Goal: Information Seeking & Learning: Learn about a topic

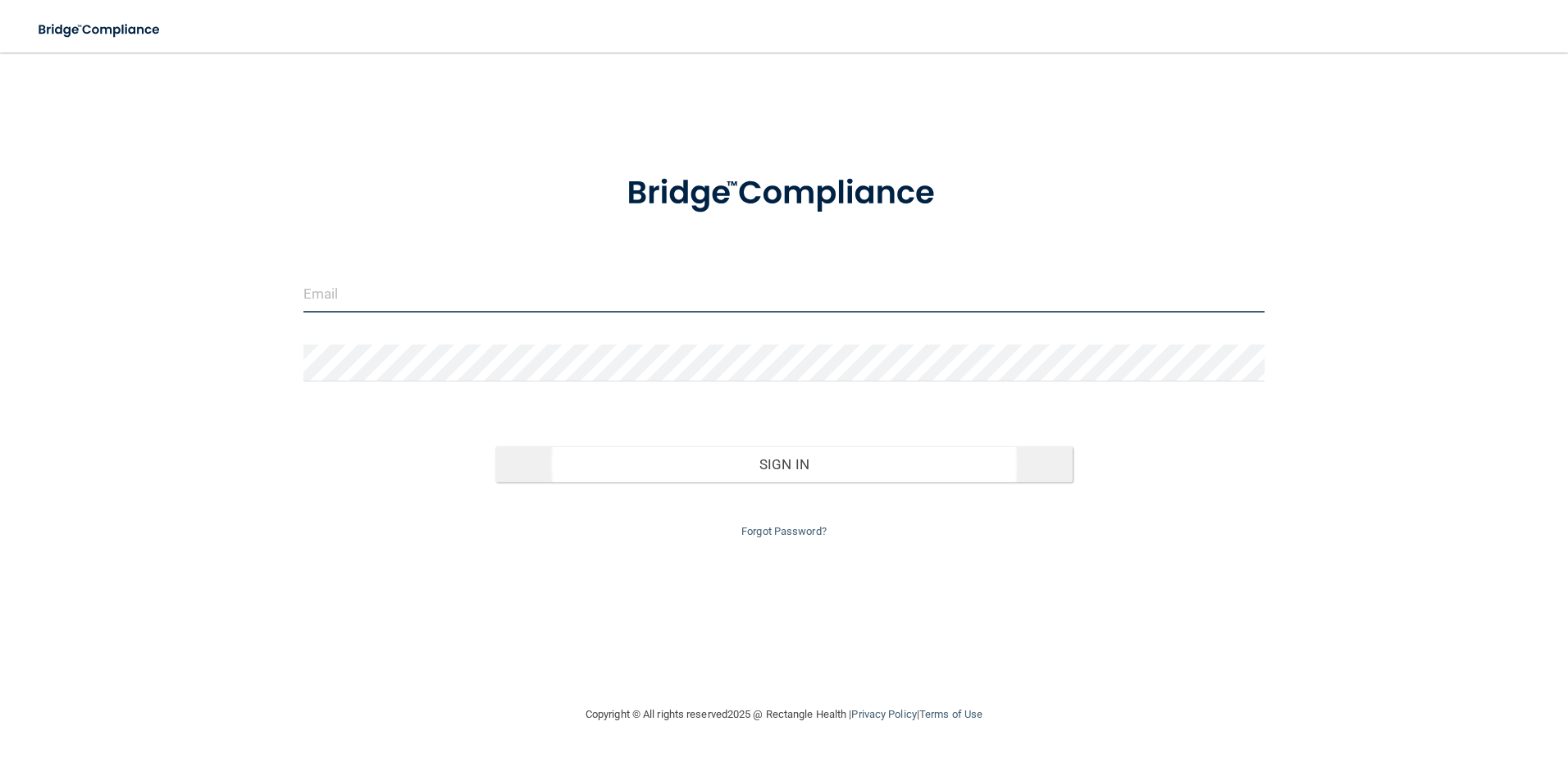
type input "[PERSON_NAME][EMAIL_ADDRESS][DOMAIN_NAME]"
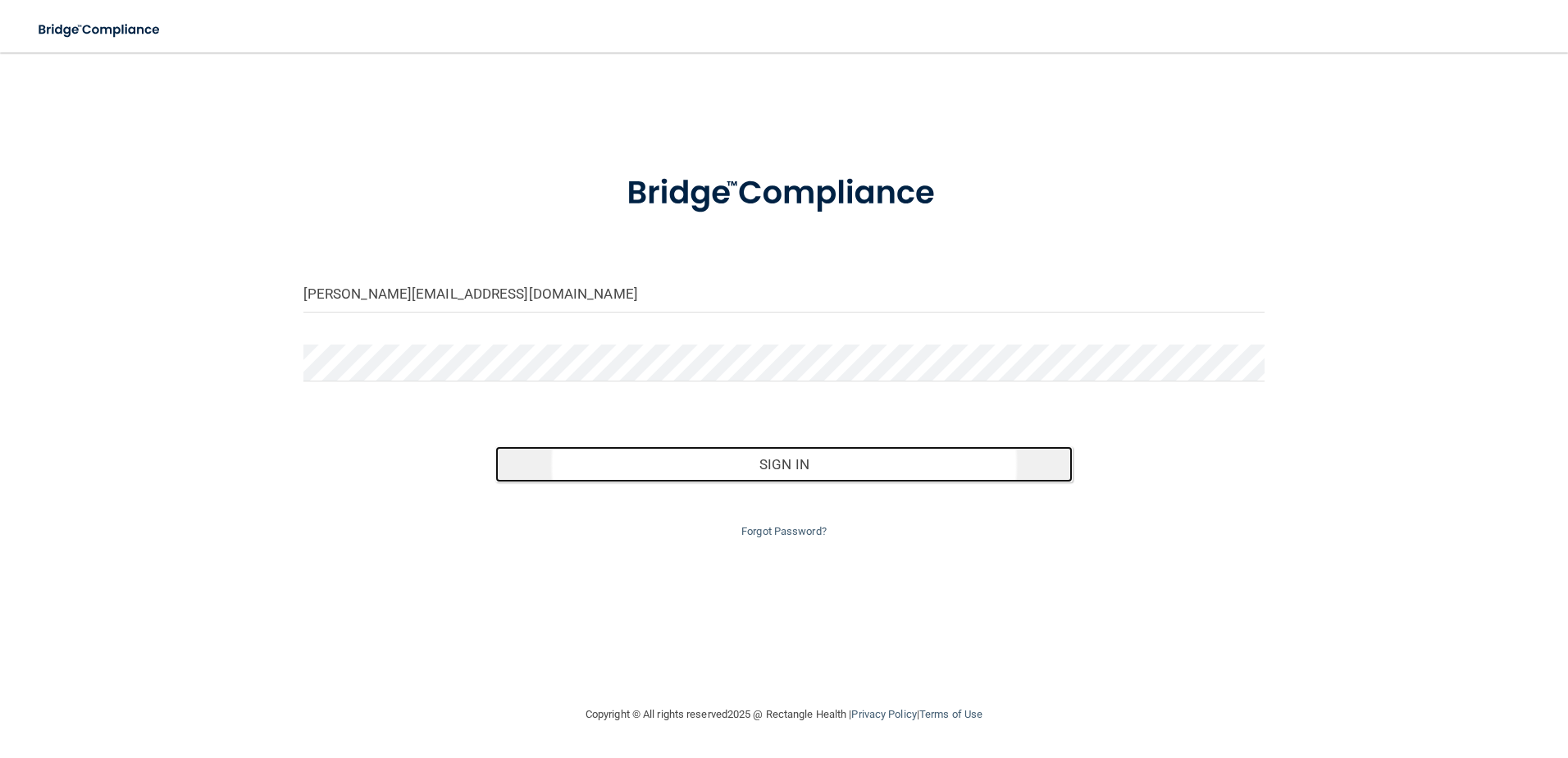
click at [766, 472] on button "Sign In" at bounding box center [784, 464] width 577 height 36
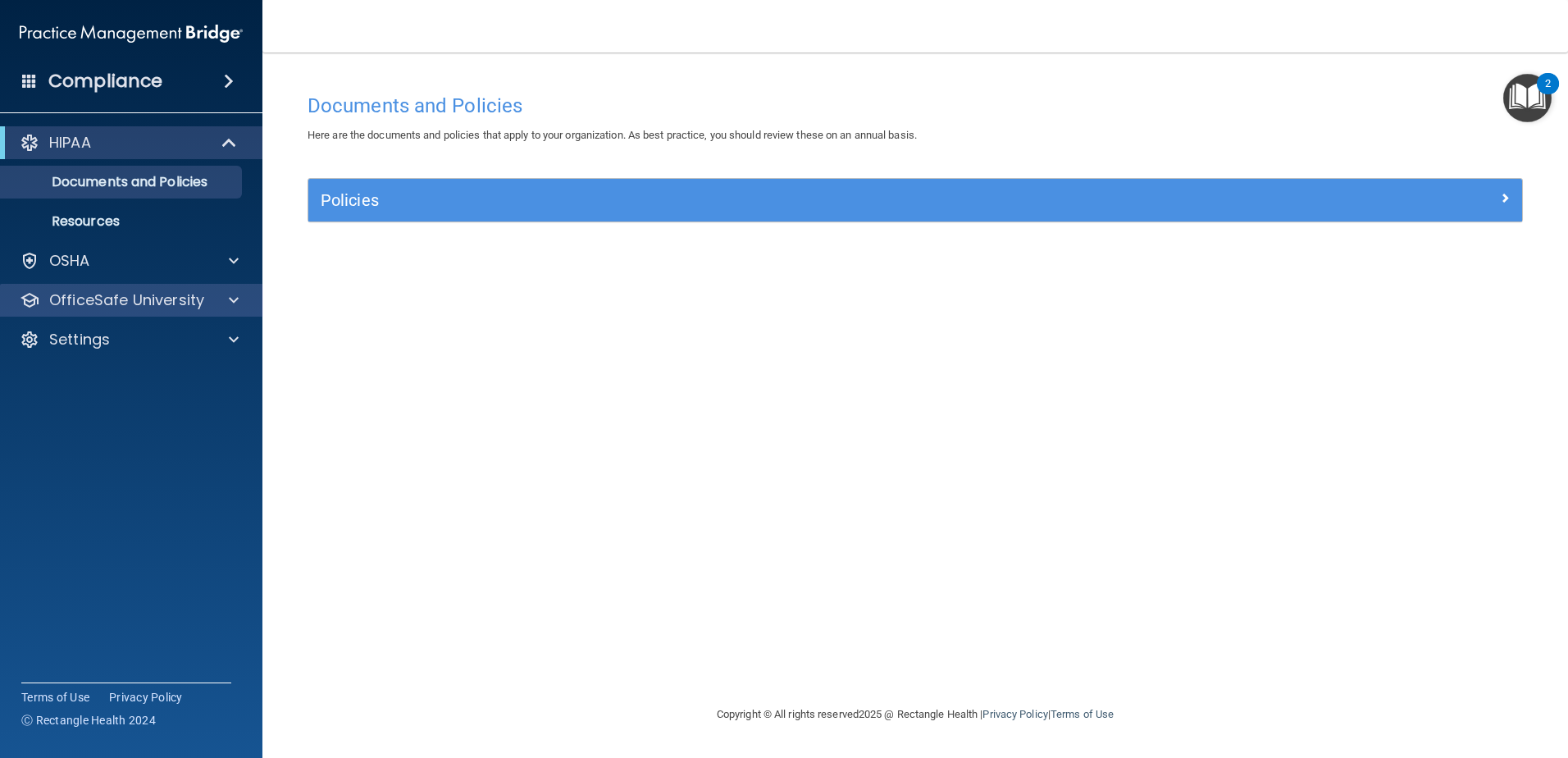
click at [132, 311] on div "OfficeSafe University" at bounding box center [132, 299] width 264 height 33
click at [138, 311] on div "OfficeSafe University" at bounding box center [132, 299] width 264 height 33
click at [147, 298] on p "OfficeSafe University" at bounding box center [127, 300] width 155 height 20
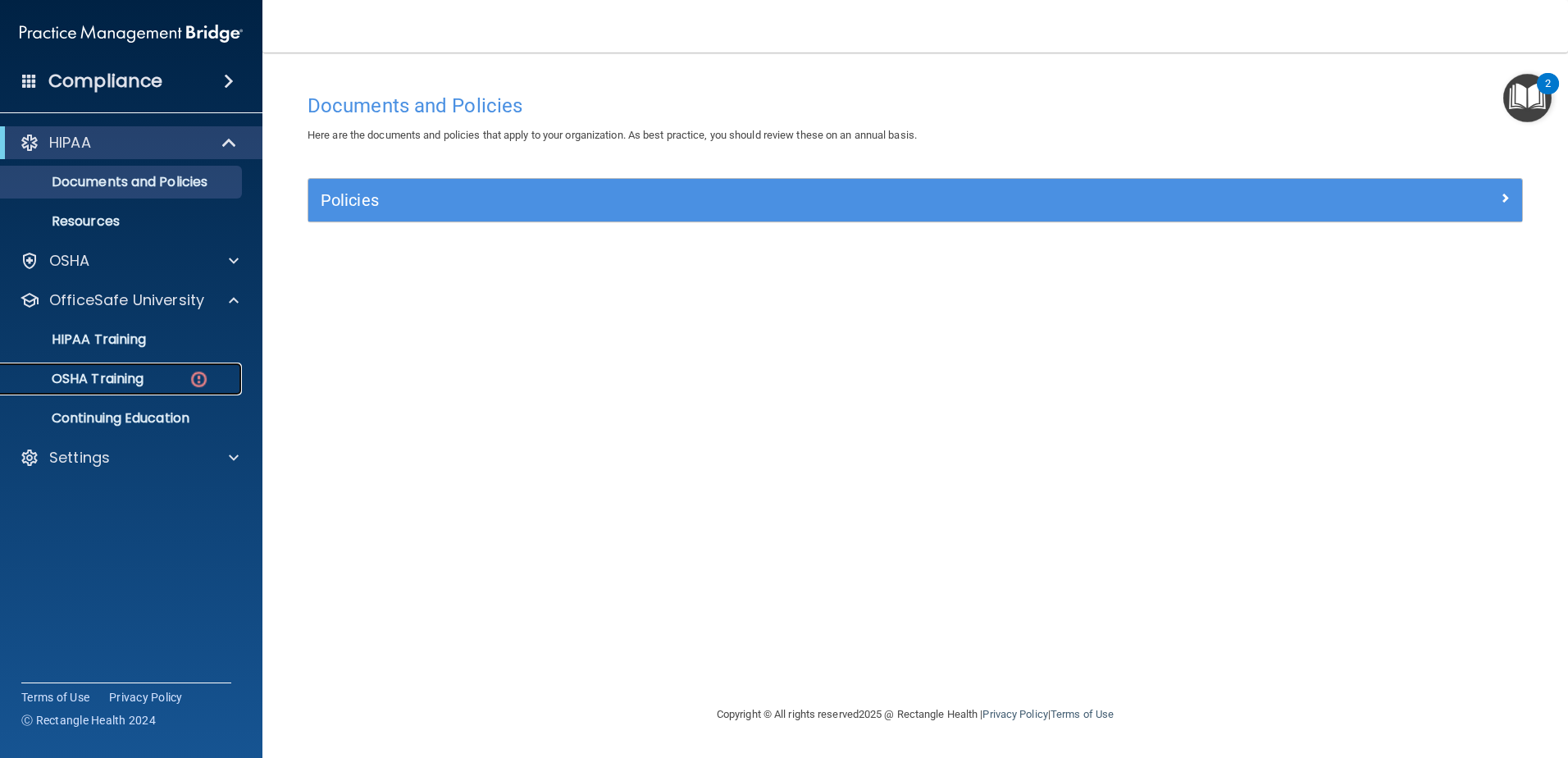
click at [148, 374] on div "OSHA Training" at bounding box center [123, 379] width 224 height 17
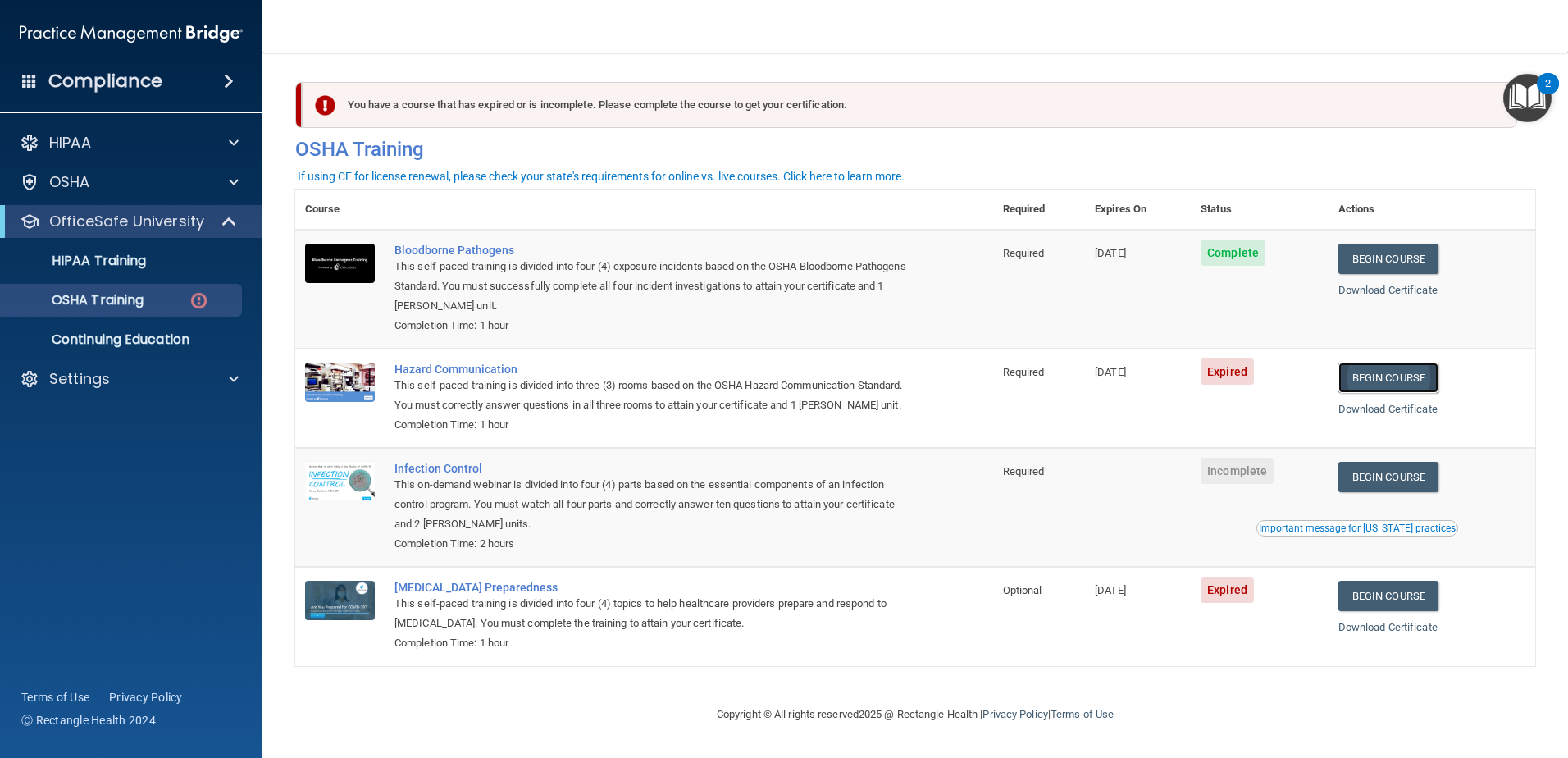
click at [1402, 384] on link "Begin Course" at bounding box center [1389, 378] width 100 height 30
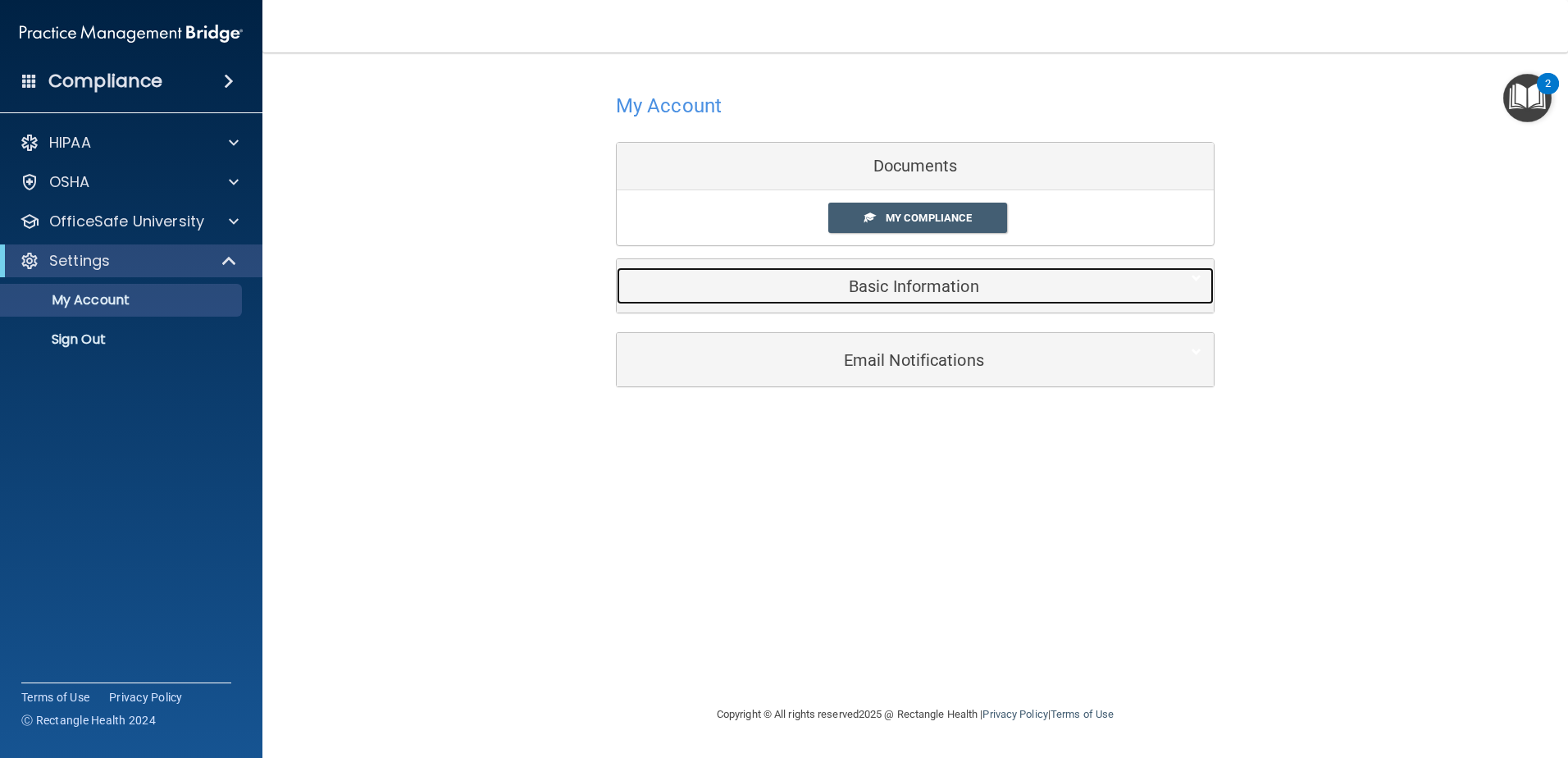
click at [883, 284] on h5 "Basic Information" at bounding box center [890, 286] width 522 height 18
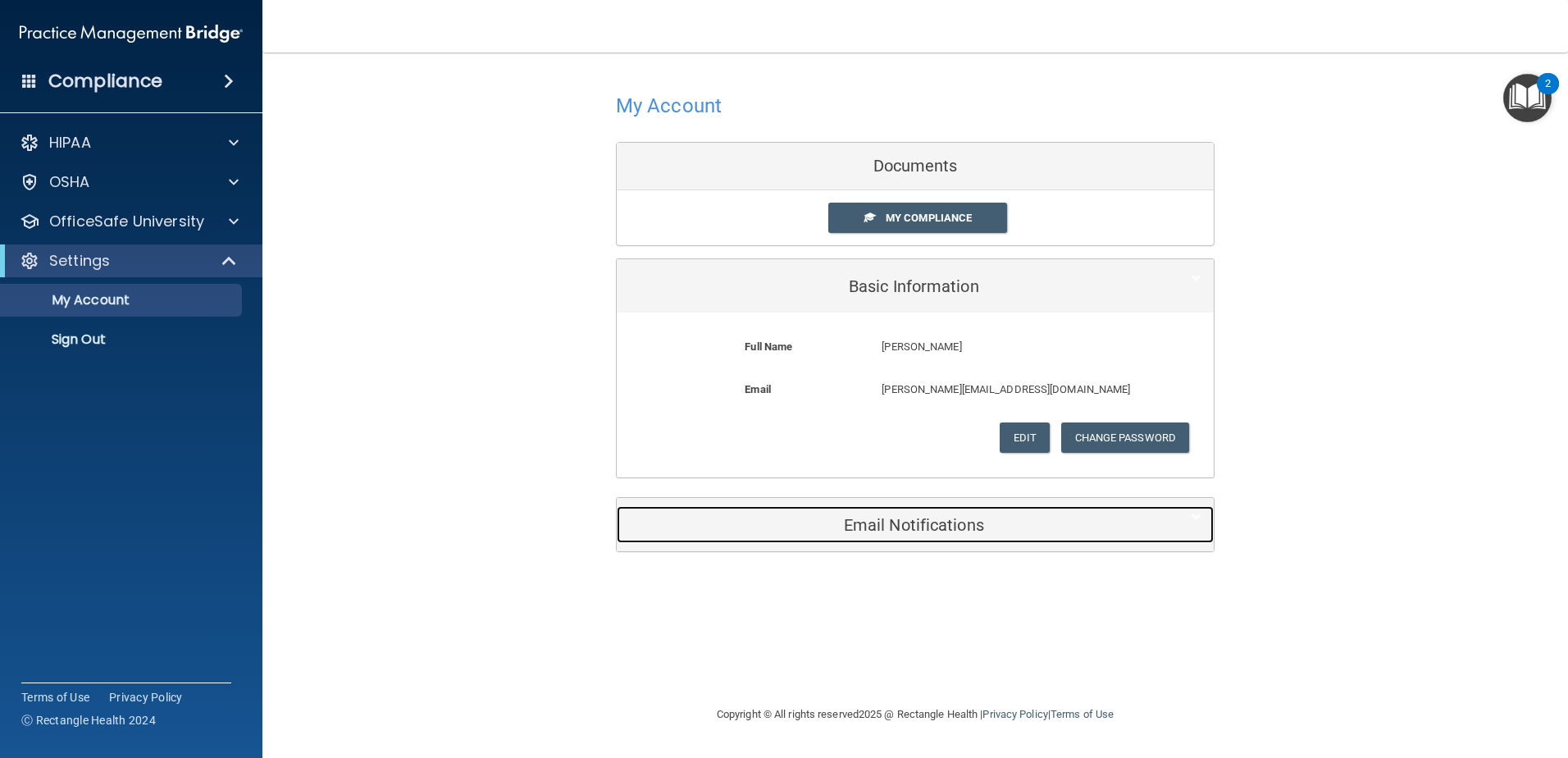
click at [890, 527] on h5 "Email Notifications" at bounding box center [890, 525] width 522 height 18
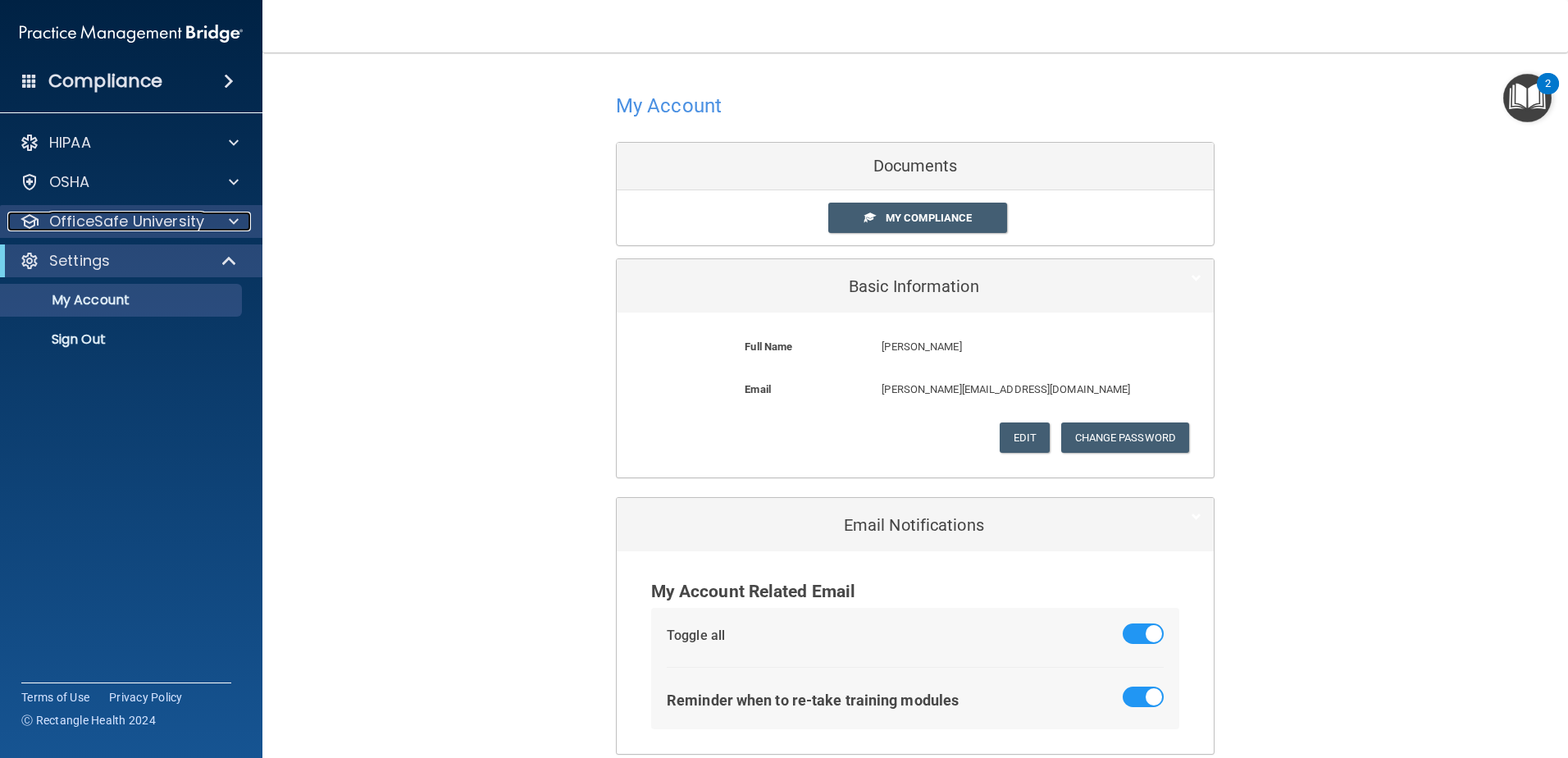
click at [149, 228] on p "OfficeSafe University" at bounding box center [127, 222] width 155 height 20
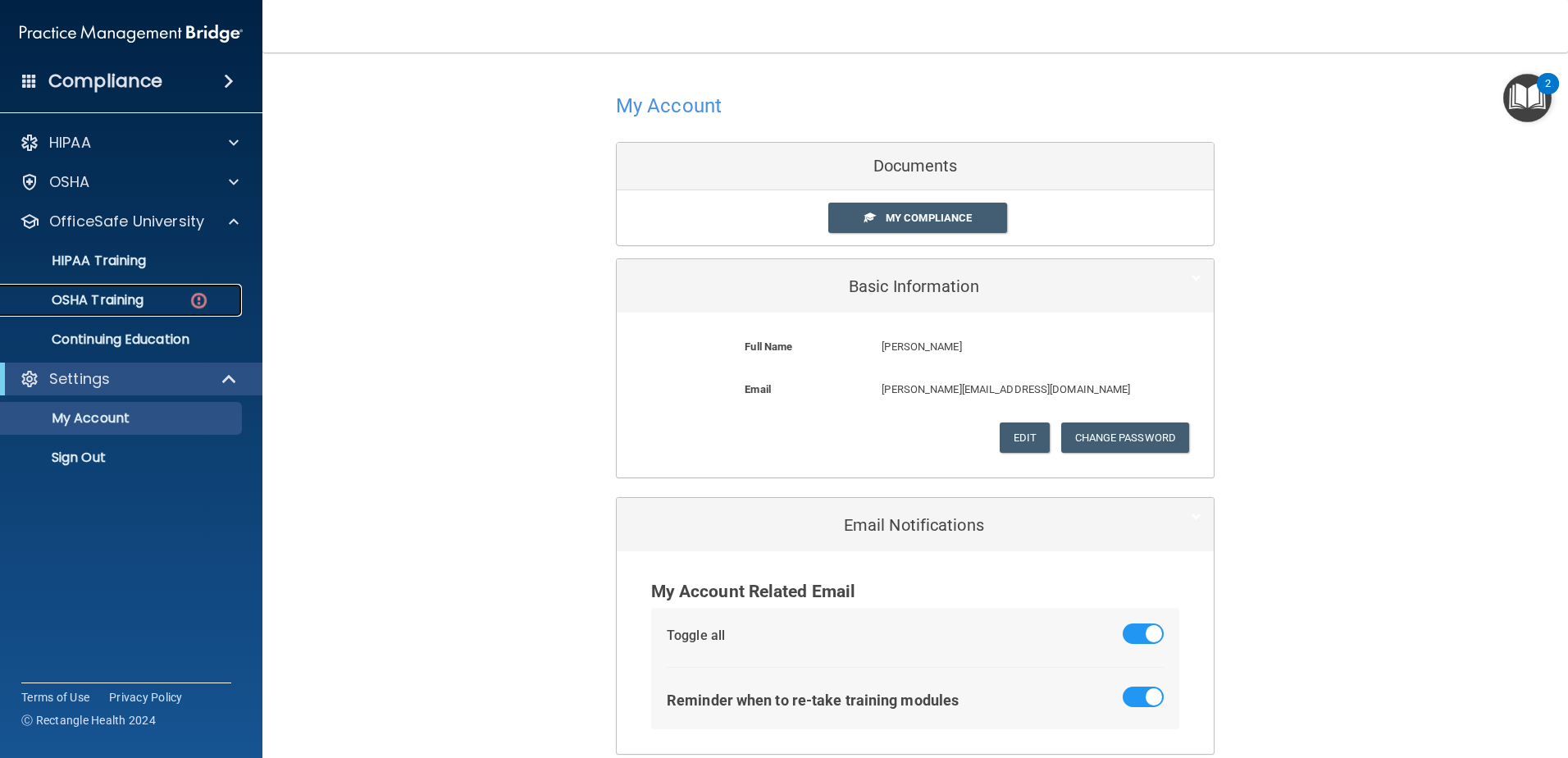
click at [139, 300] on p "OSHA Training" at bounding box center [77, 300] width 133 height 17
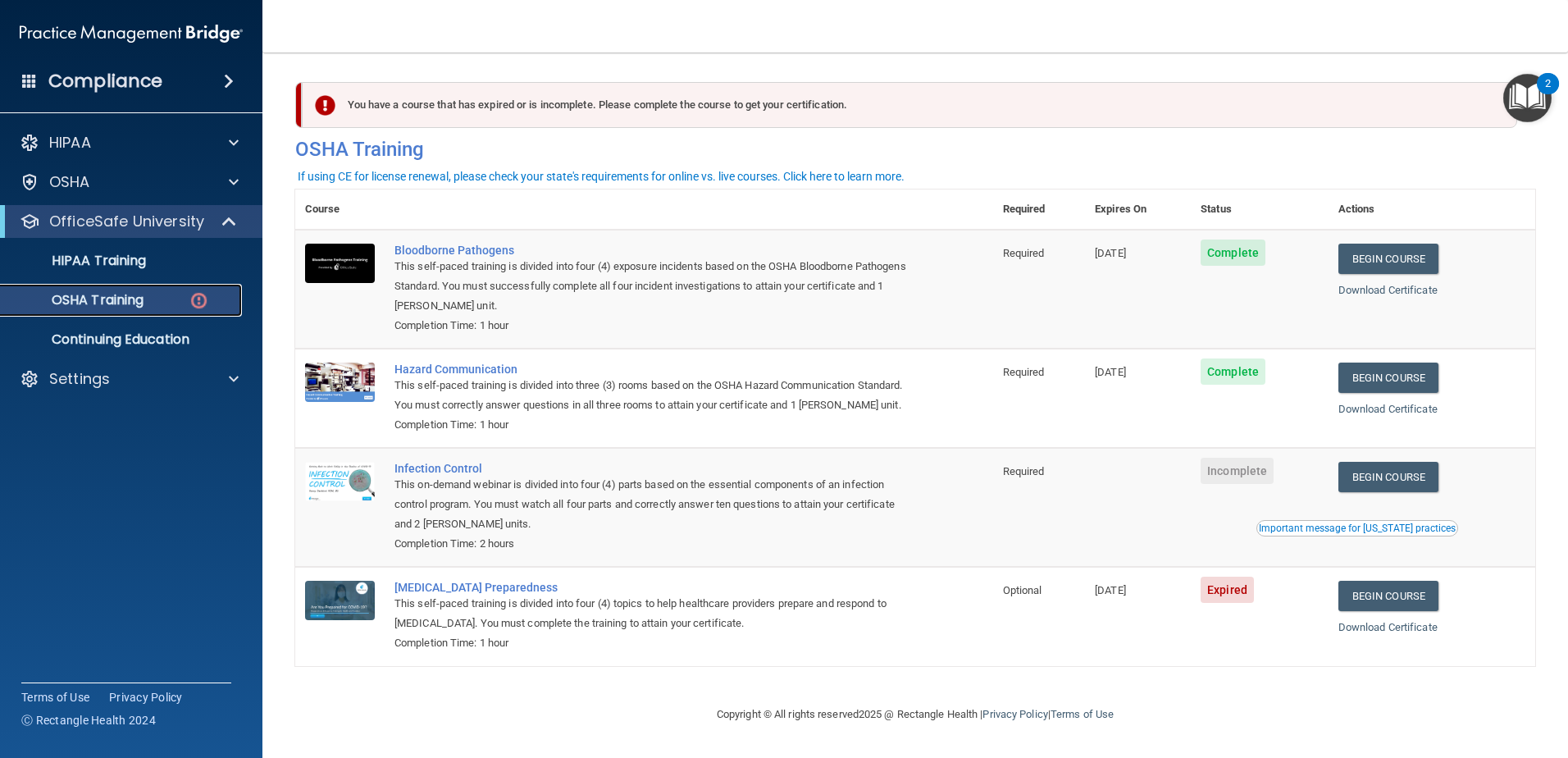
scroll to position [17, 0]
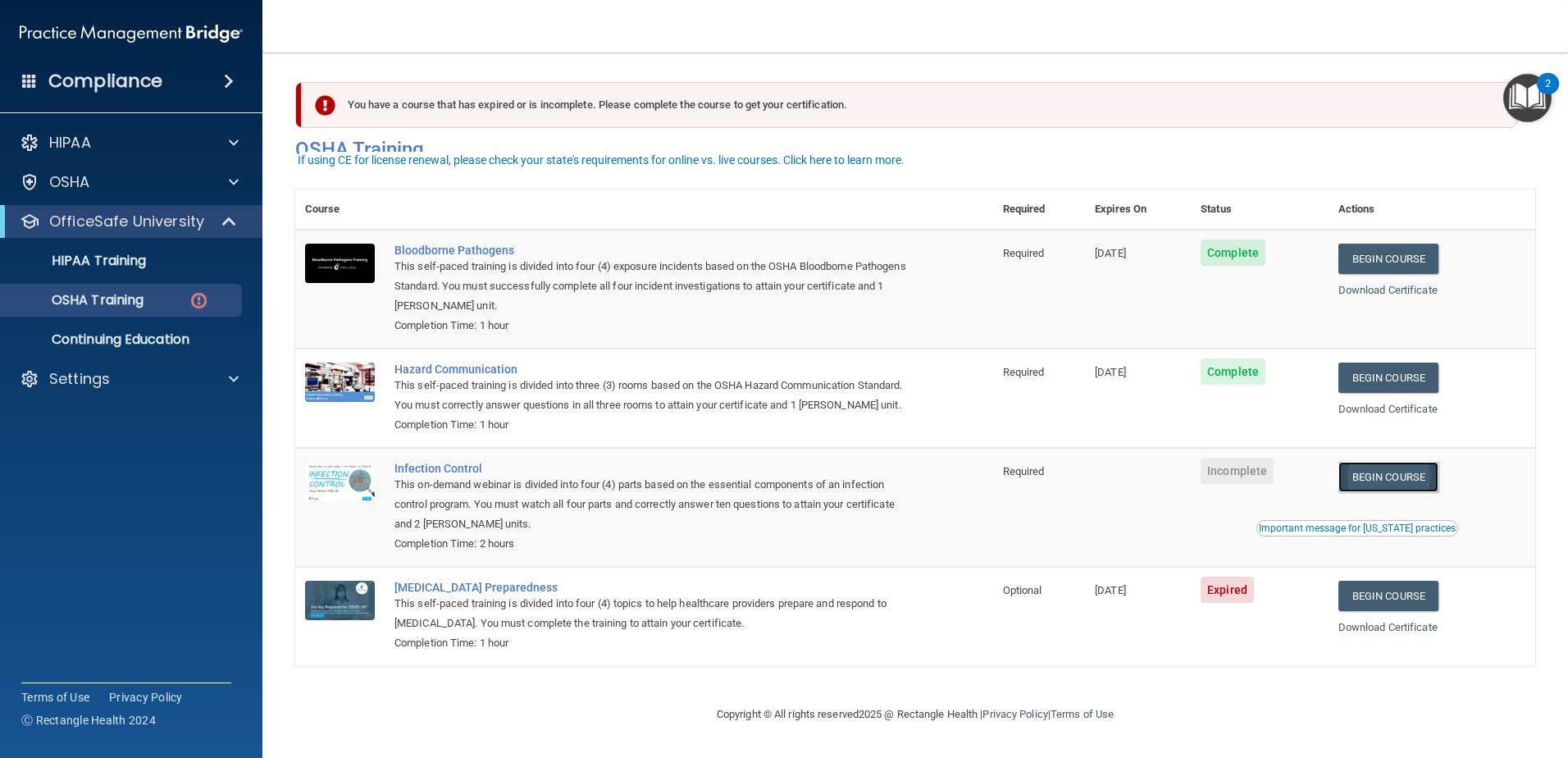
click at [1398, 481] on link "Begin Course" at bounding box center [1389, 477] width 100 height 30
click at [1010, 500] on td "Required" at bounding box center [1039, 507] width 92 height 119
click at [132, 194] on div "HIPAA Documents and Policies Report an Incident Business Associates Emergency P…" at bounding box center [132, 264] width 264 height 289
drag, startPoint x: 132, startPoint y: 194, endPoint x: 63, endPoint y: 183, distance: 69.9
click at [63, 183] on p "OSHA" at bounding box center [69, 183] width 41 height 20
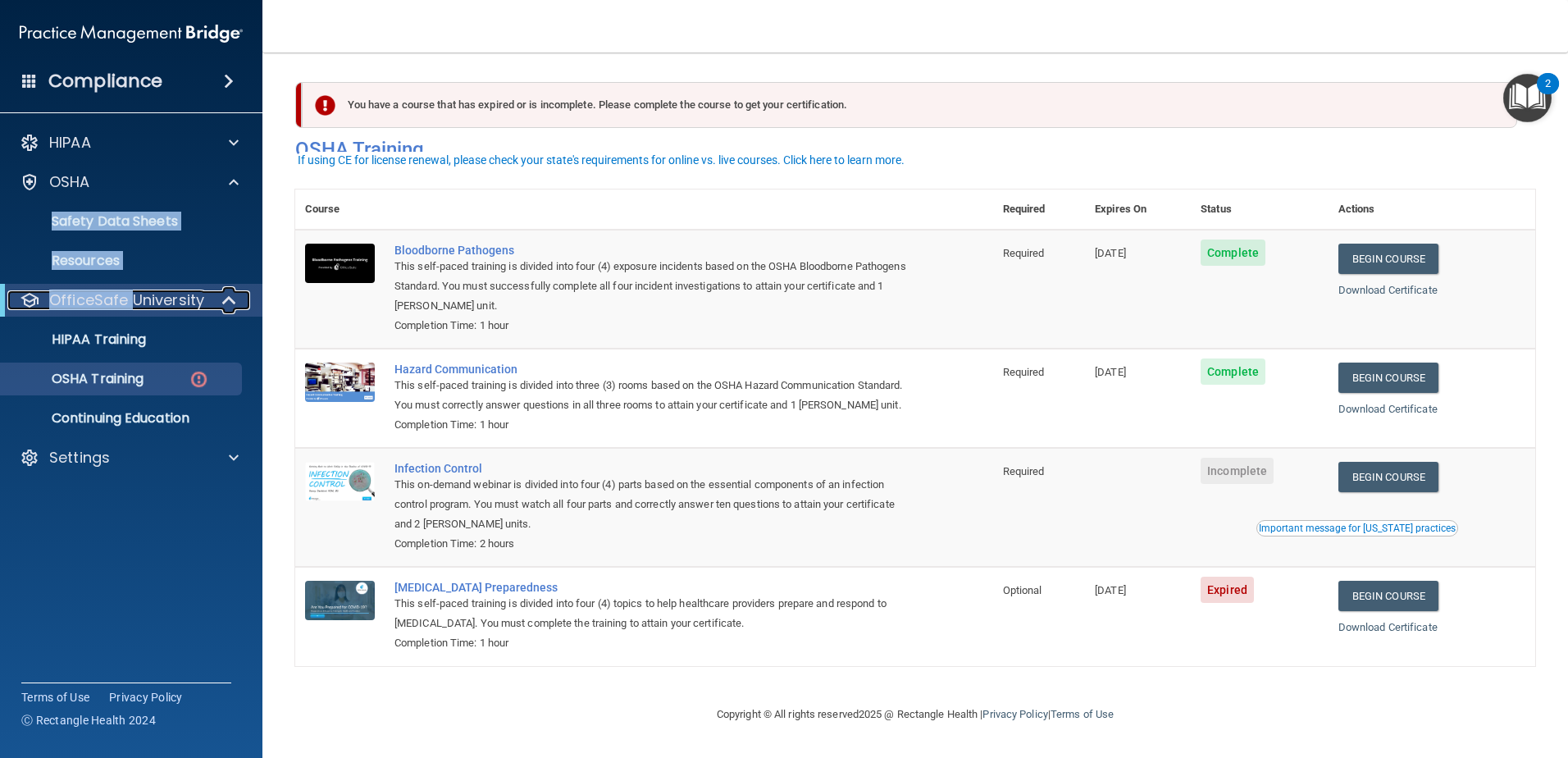
click at [90, 300] on p "OfficeSafe University" at bounding box center [127, 300] width 155 height 20
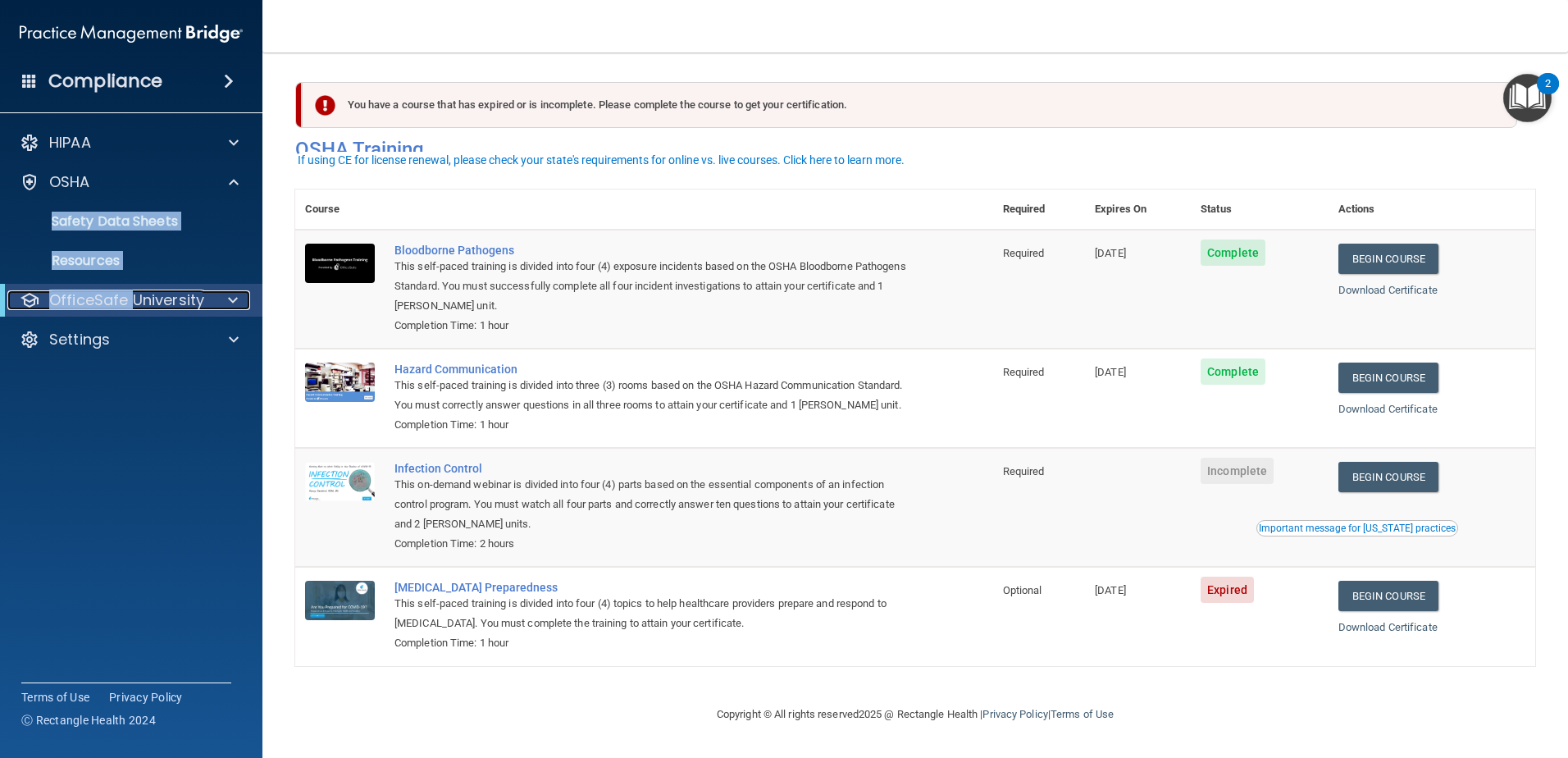
click at [85, 295] on p "OfficeSafe University" at bounding box center [127, 300] width 155 height 20
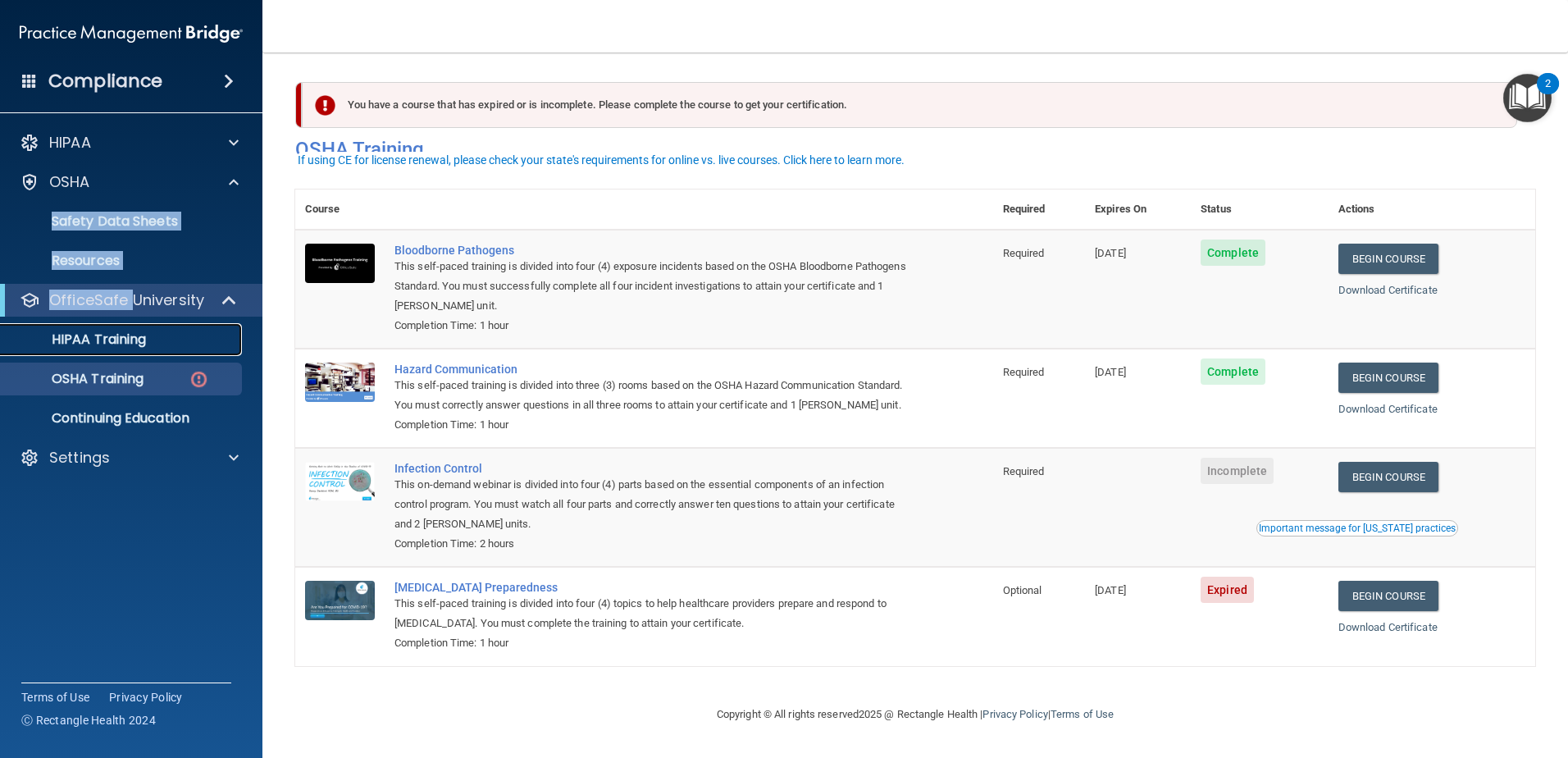
click at [86, 331] on p "HIPAA Training" at bounding box center [78, 339] width 135 height 17
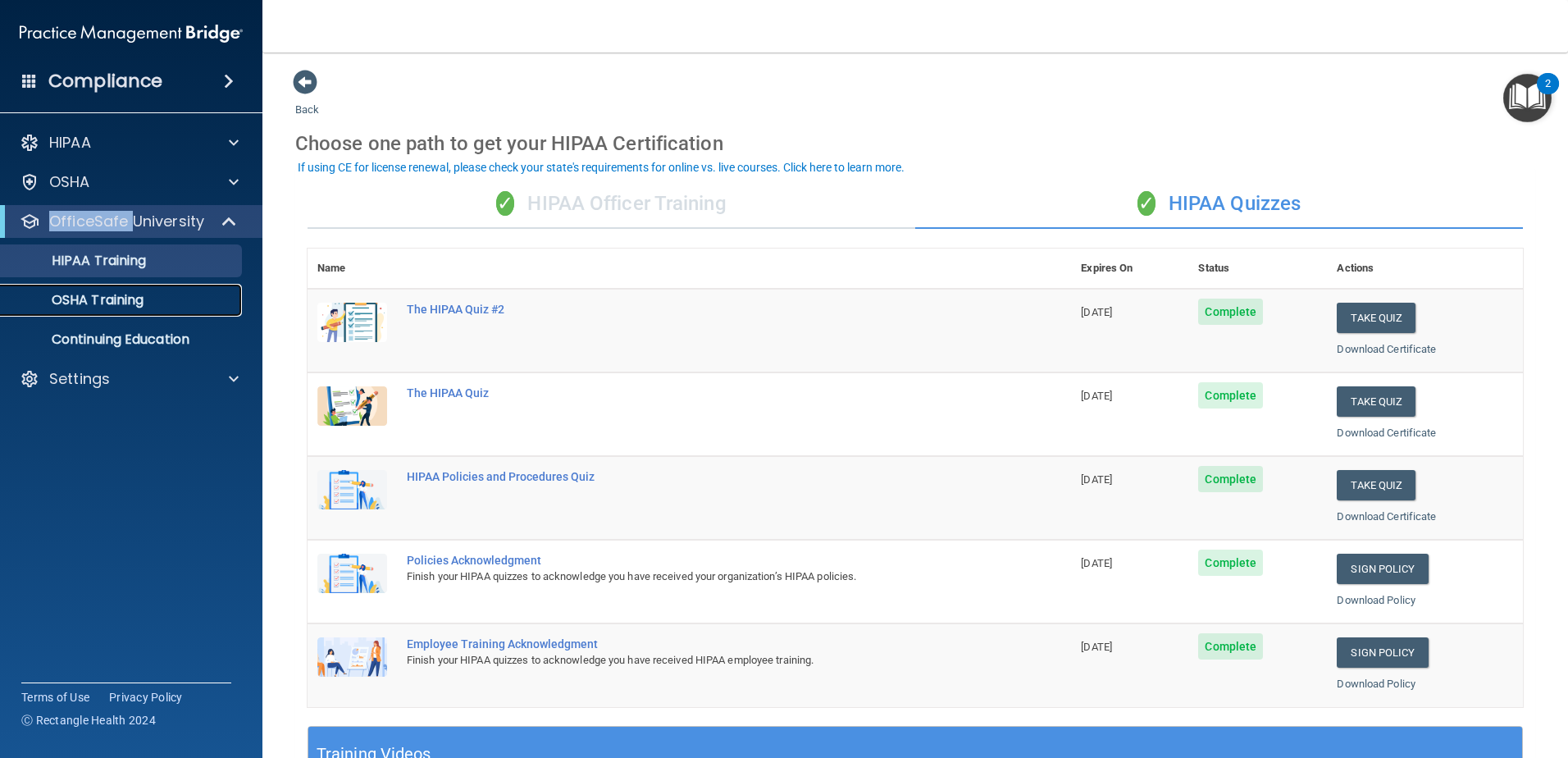
click at [122, 308] on p "OSHA Training" at bounding box center [77, 300] width 133 height 17
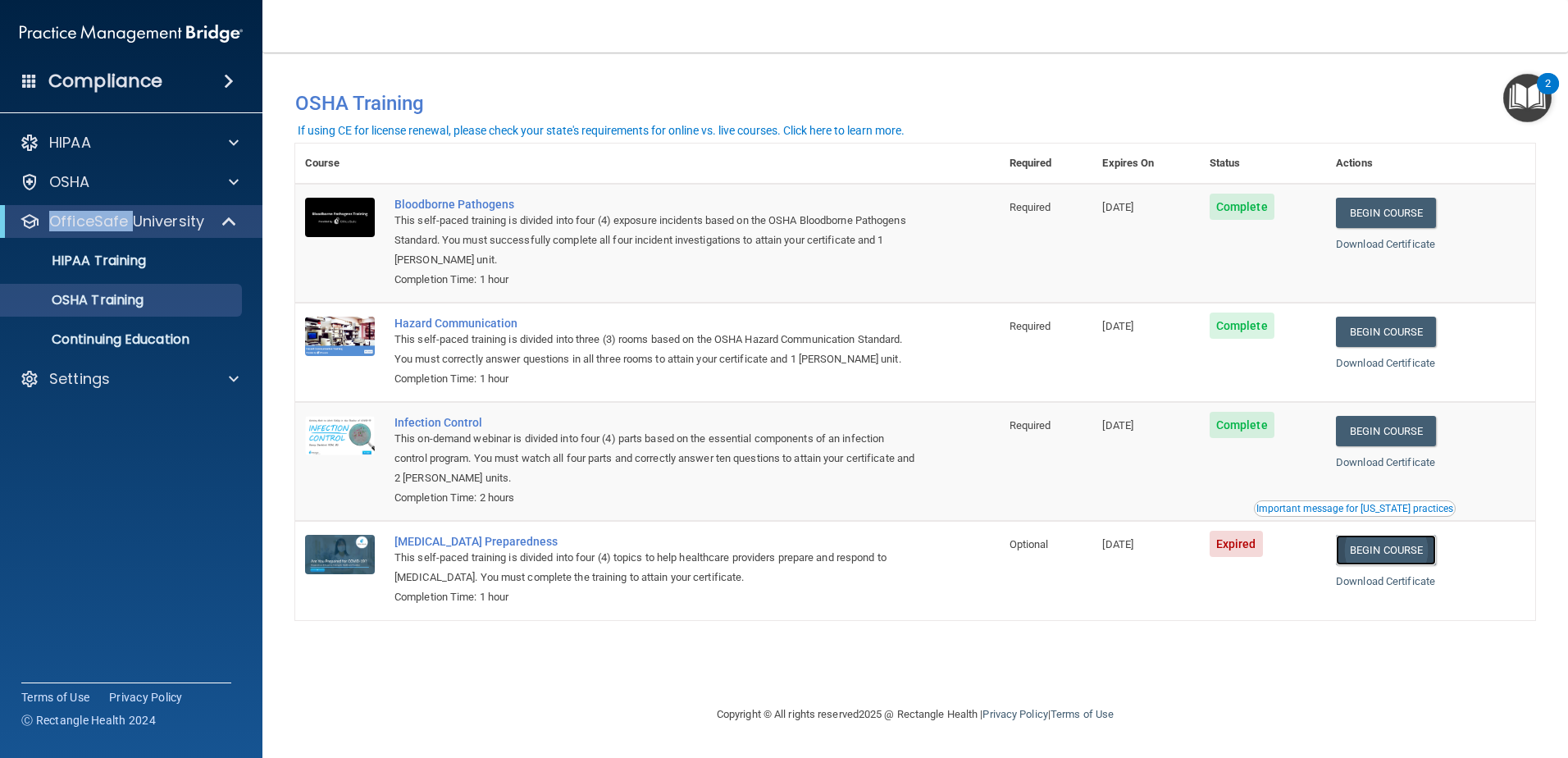
click at [1411, 552] on link "Begin Course" at bounding box center [1386, 550] width 100 height 30
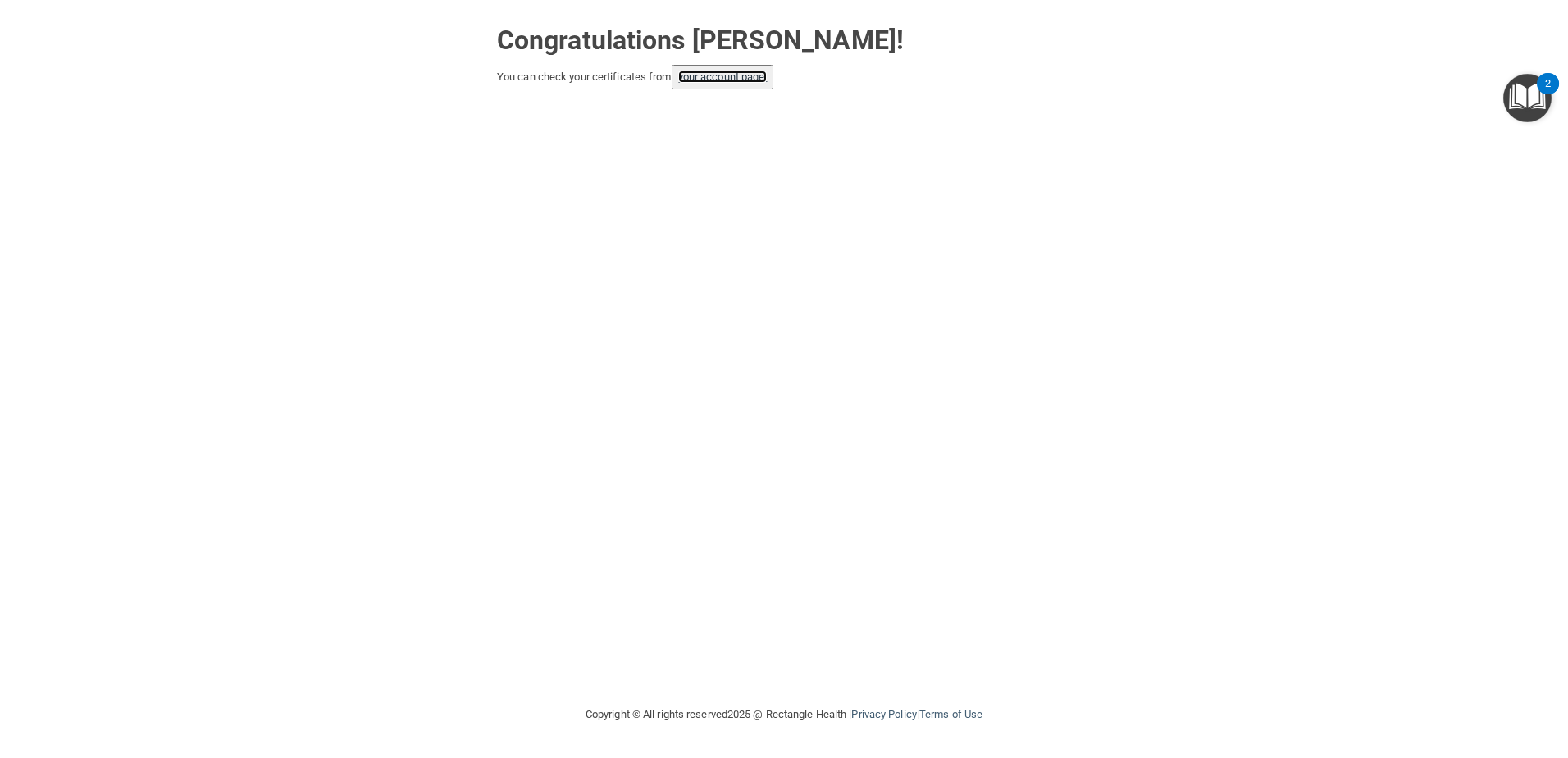
click at [688, 74] on link "your account page!" at bounding box center [722, 77] width 89 height 13
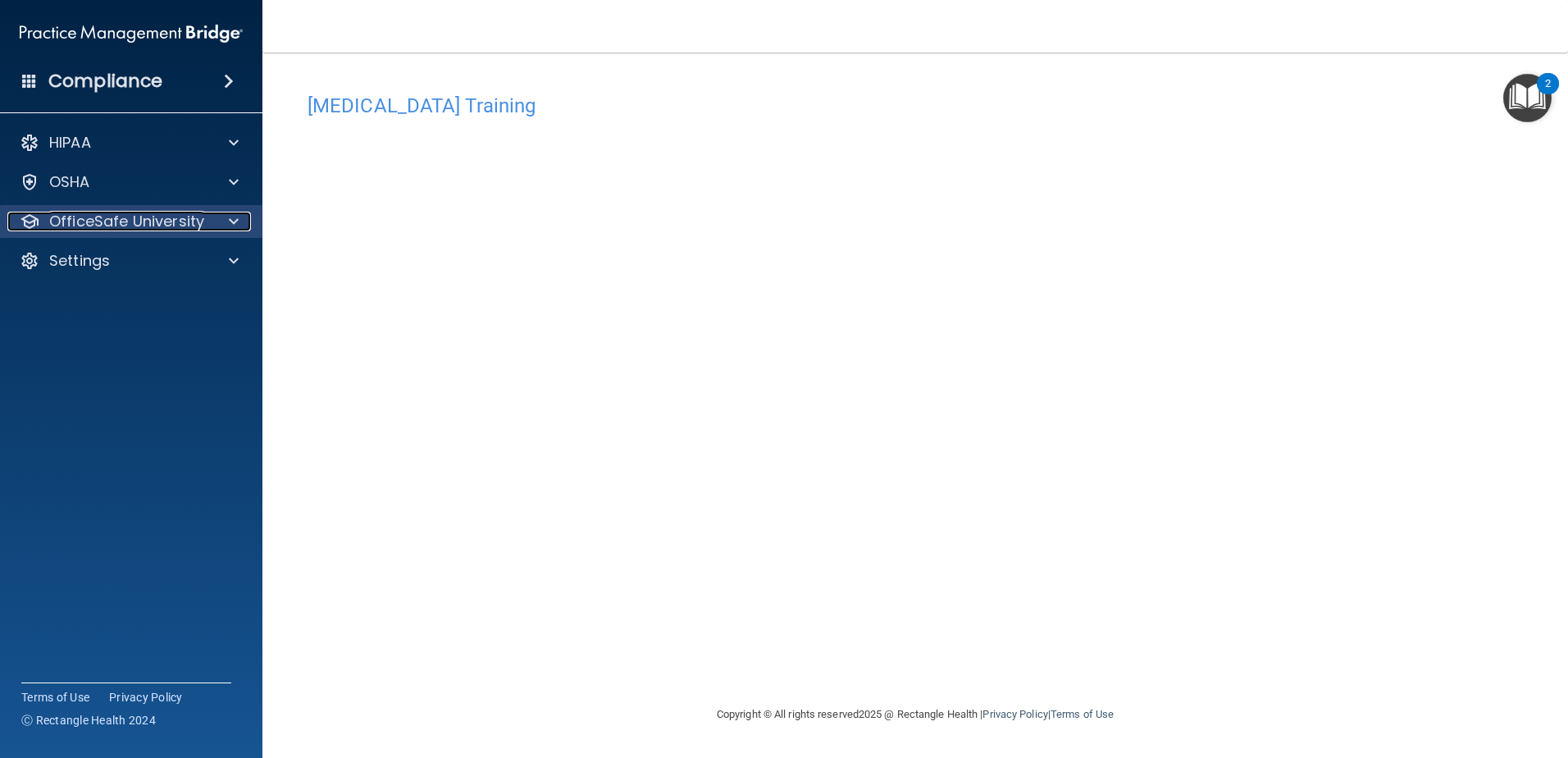
click at [211, 218] on div at bounding box center [231, 222] width 41 height 20
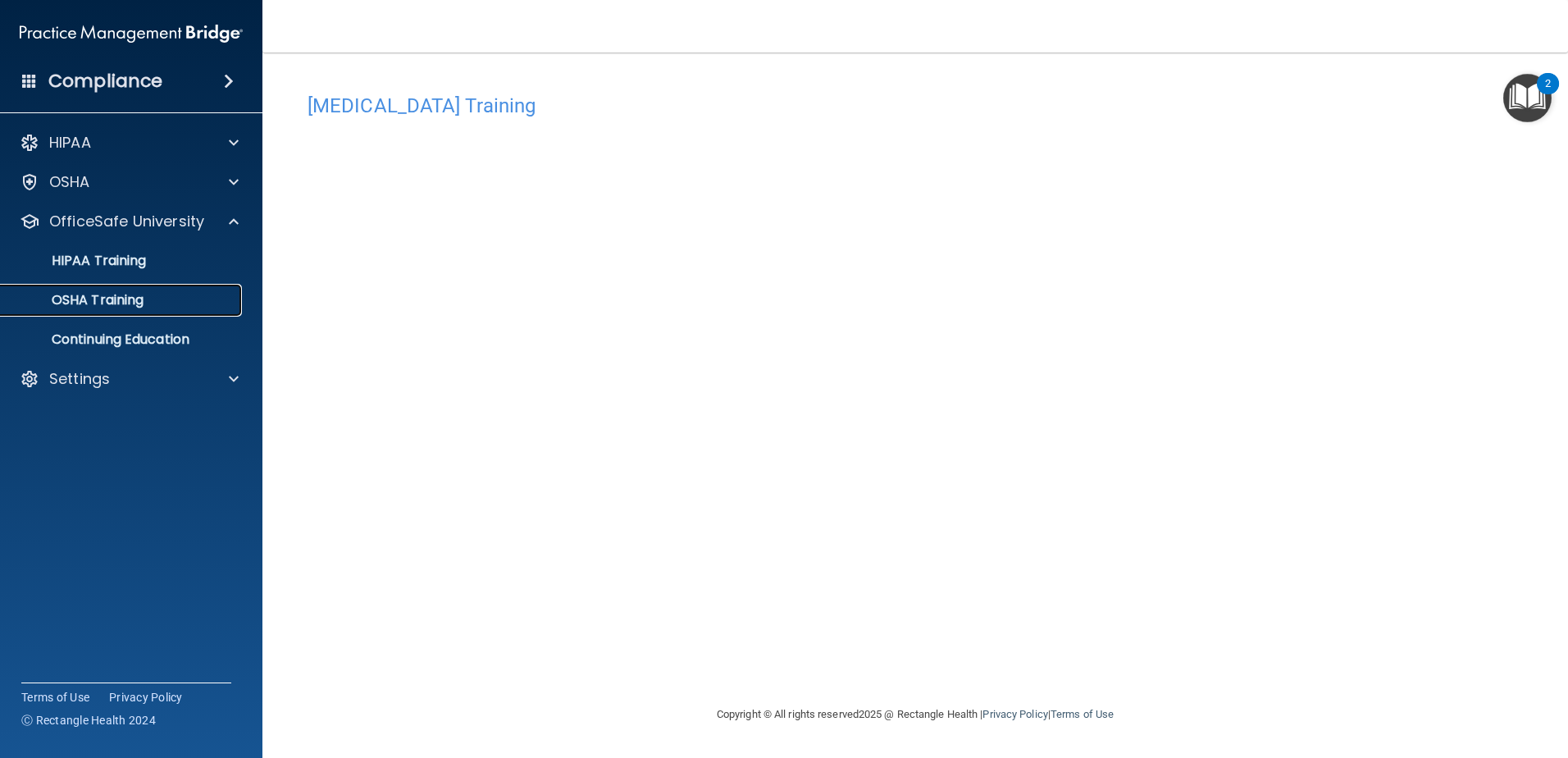
click at [183, 304] on div "OSHA Training" at bounding box center [123, 300] width 224 height 17
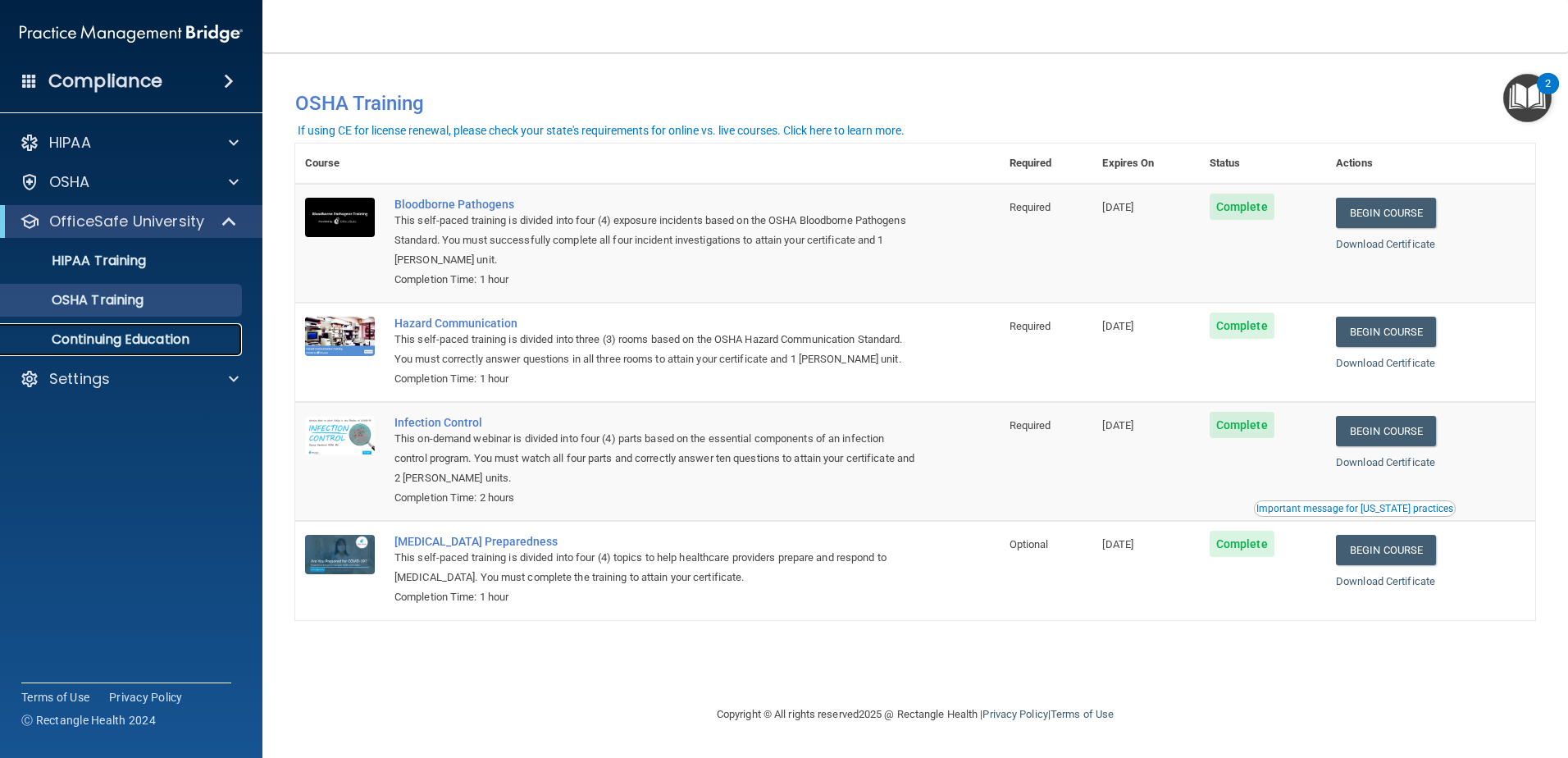
click at [121, 336] on p "Continuing Education" at bounding box center [123, 339] width 224 height 17
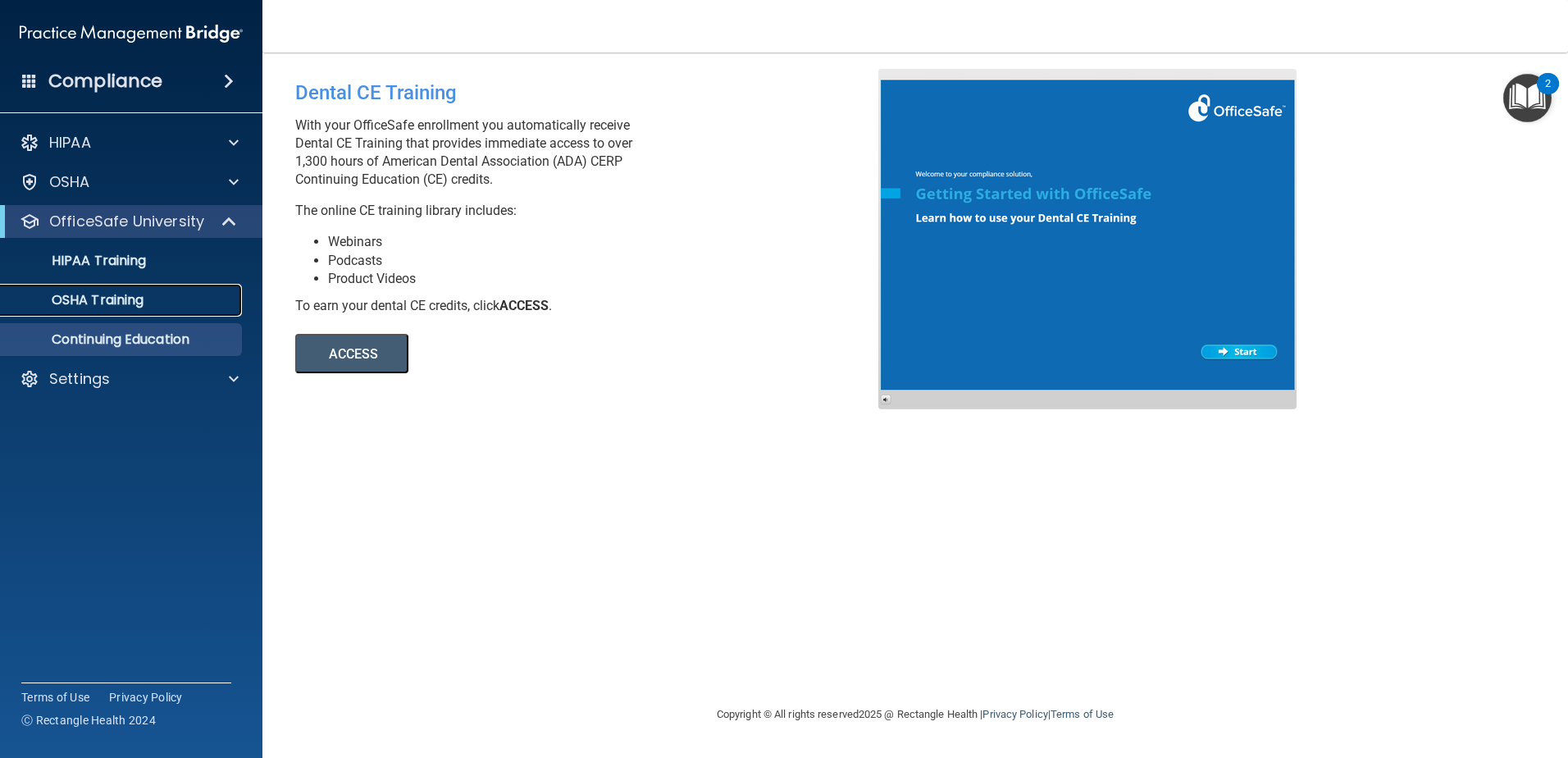
click at [113, 309] on p "OSHA Training" at bounding box center [77, 300] width 133 height 17
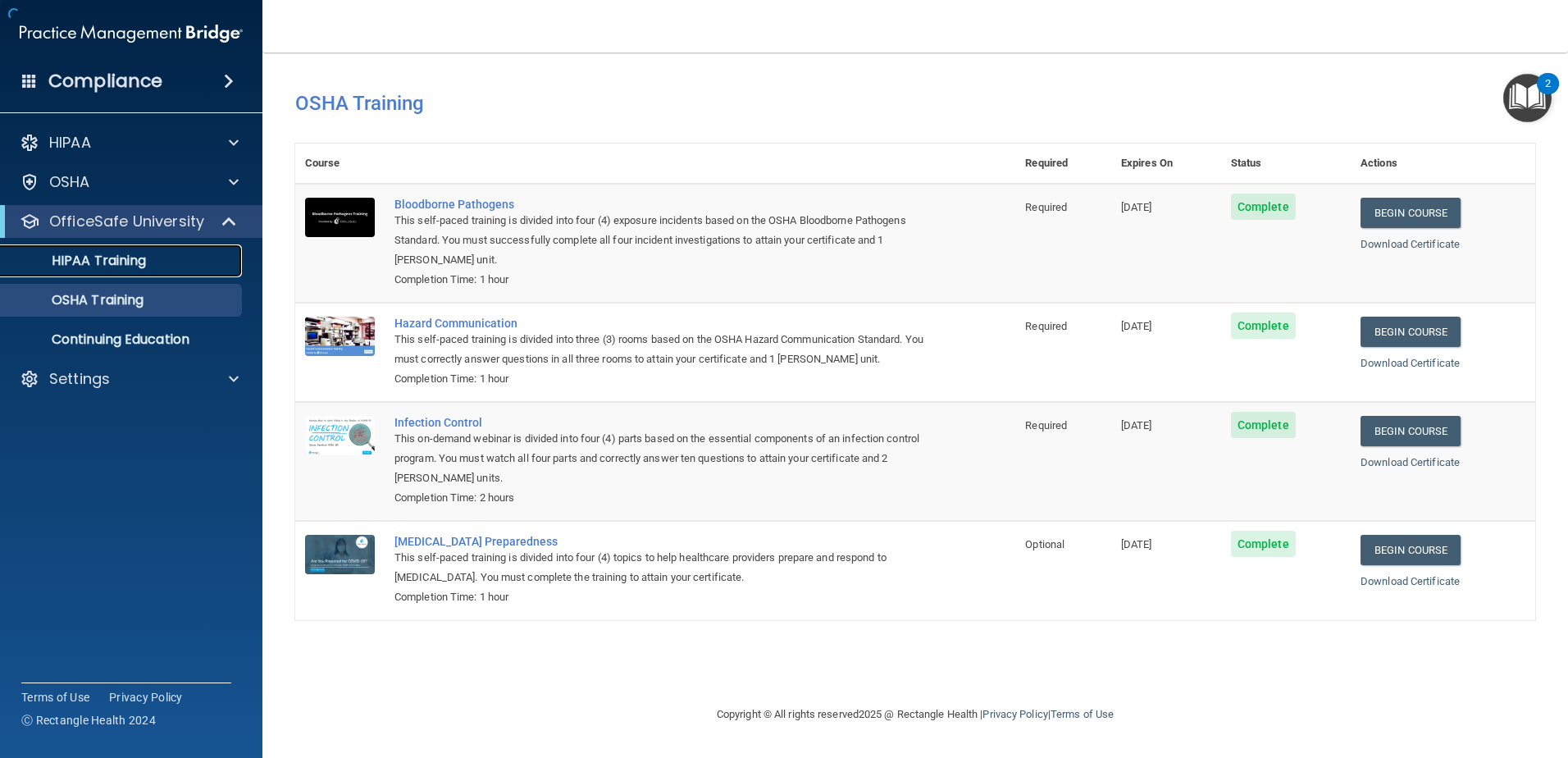
click at [102, 263] on p "HIPAA Training" at bounding box center [78, 261] width 135 height 17
